Goal: Go to known website: Go to known website

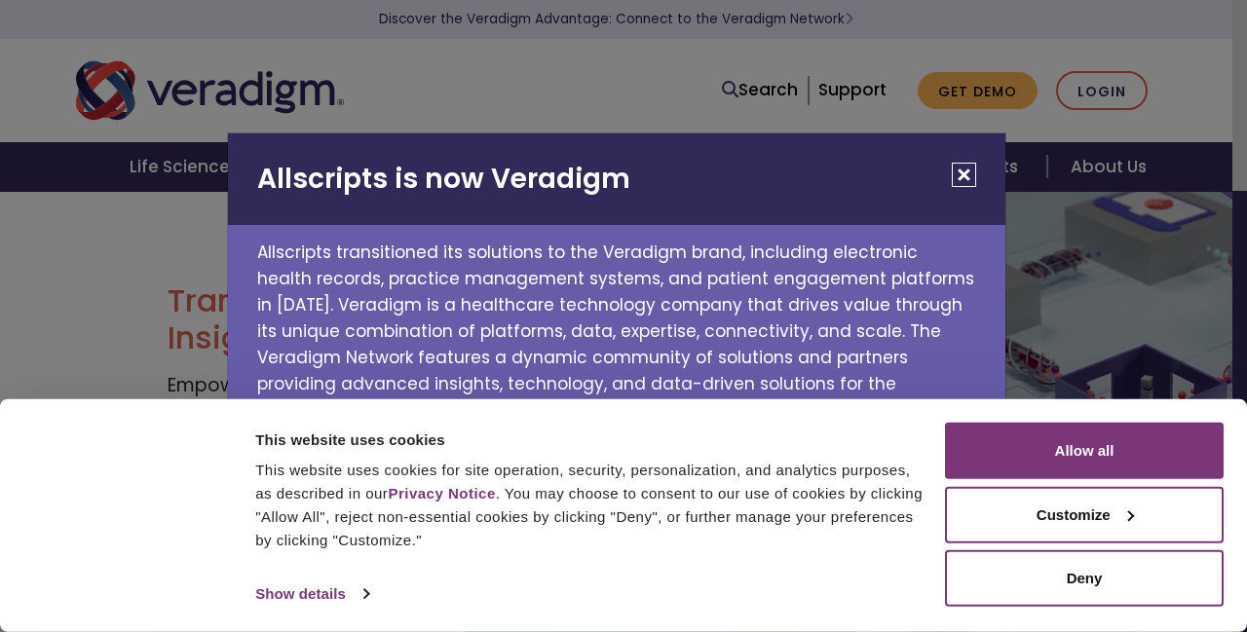
click at [1117, 99] on div "Allscripts is now Veradigm Allscripts transitioned its solutions to the Veradig…" at bounding box center [623, 316] width 1247 height 632
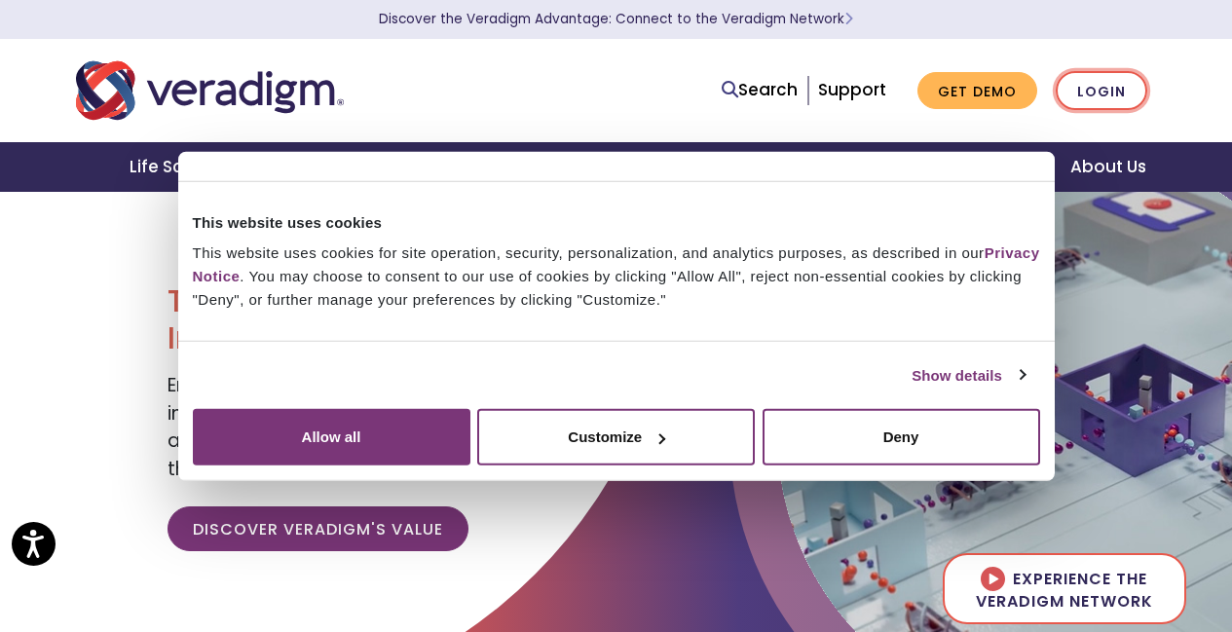
click at [1108, 91] on link "Login" at bounding box center [1102, 91] width 92 height 40
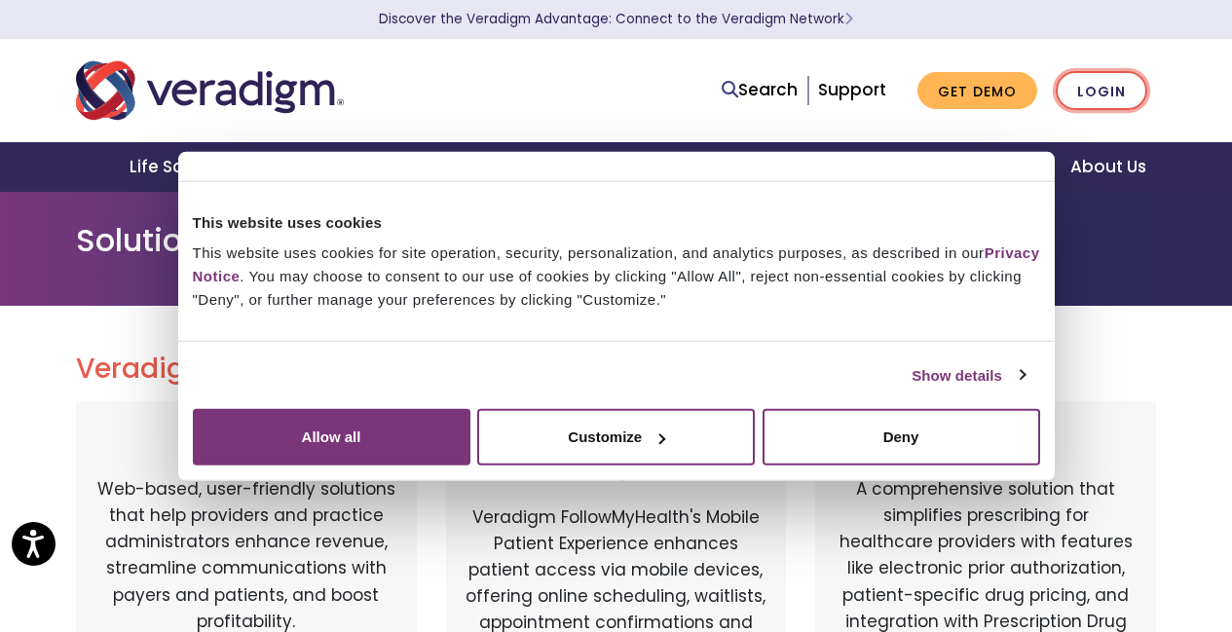
click at [1098, 82] on link "Login" at bounding box center [1102, 91] width 92 height 40
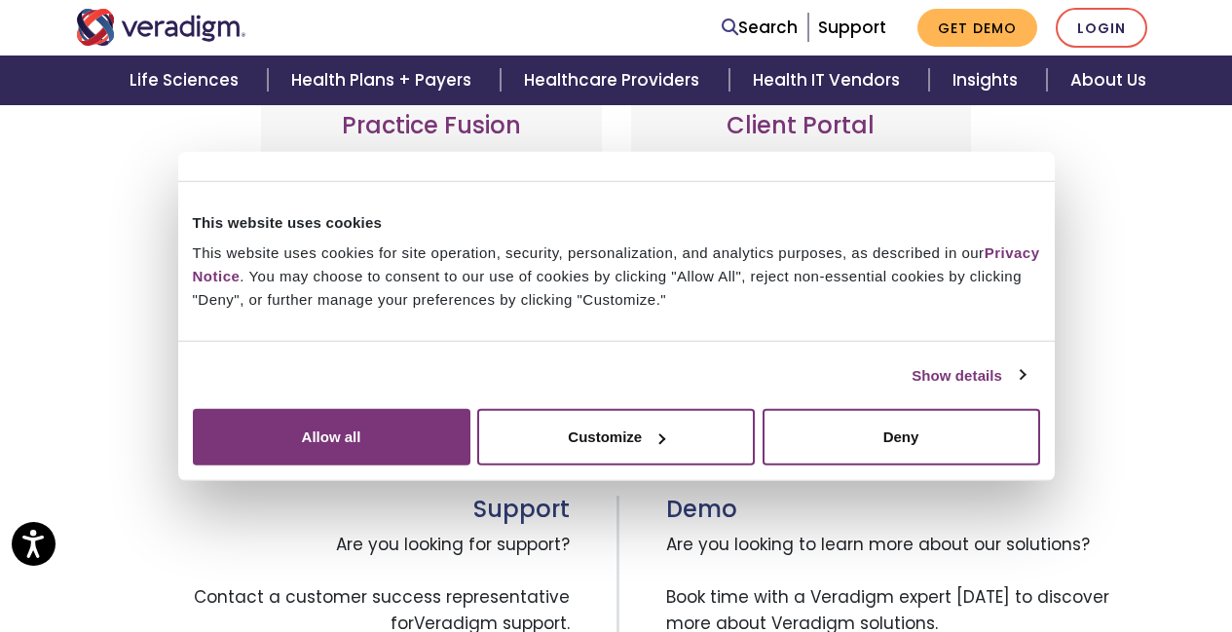
scroll to position [779, 0]
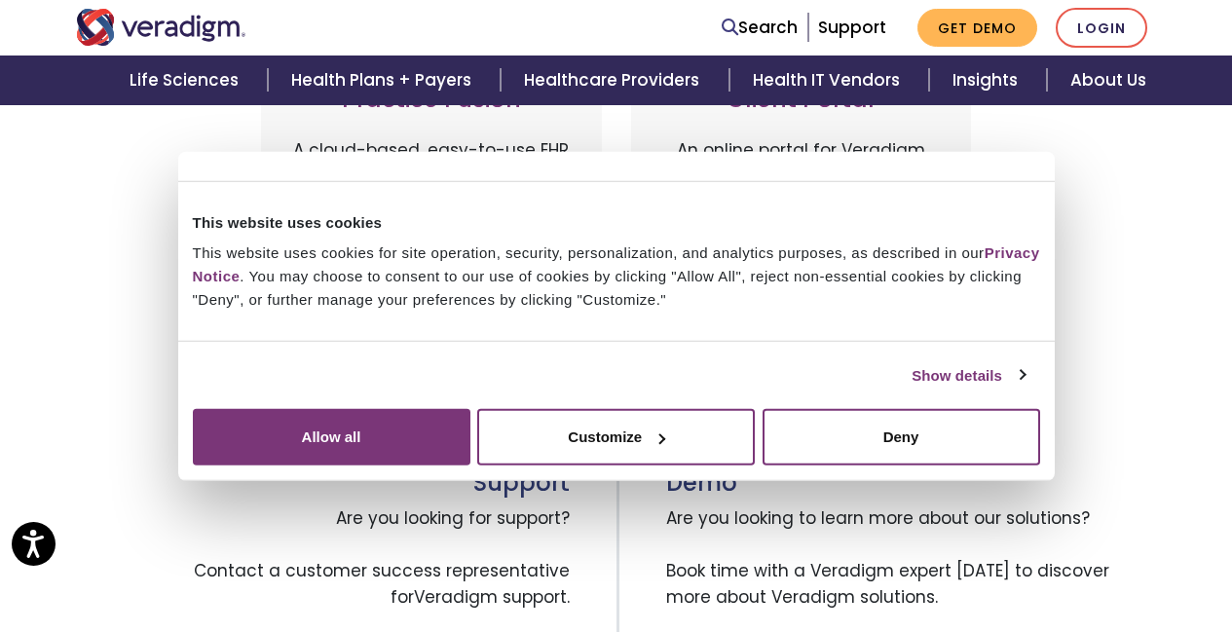
click at [791, 363] on link "Login to Client Portal" at bounding box center [802, 361] width 302 height 45
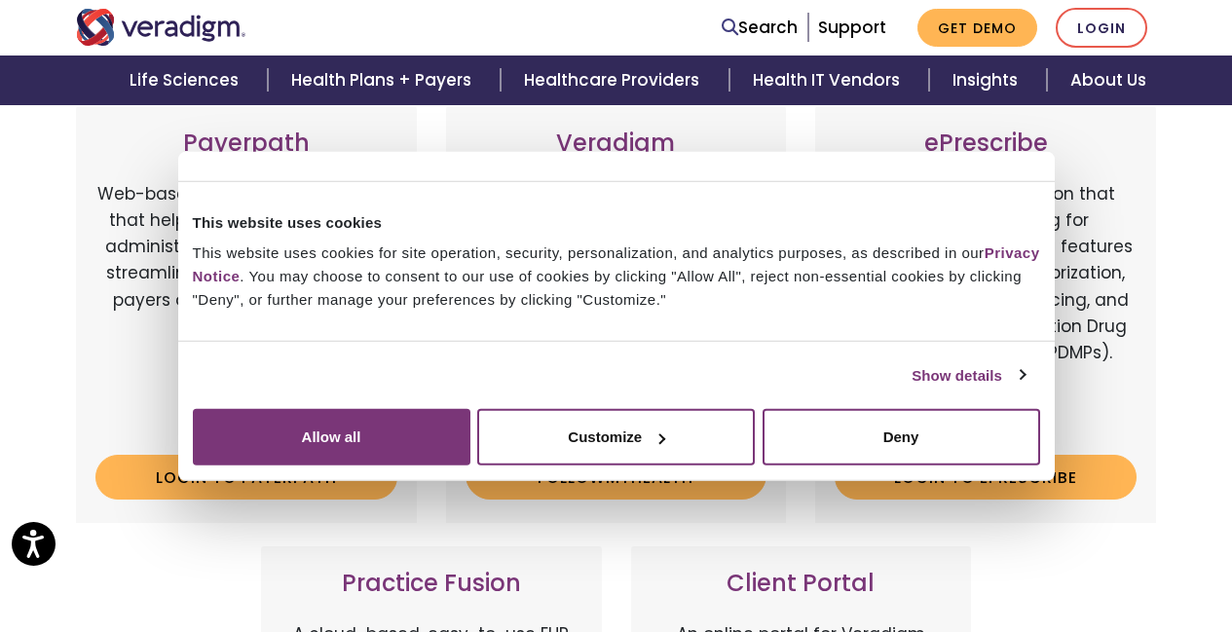
scroll to position [292, 0]
